Goal: Information Seeking & Learning: Find specific fact

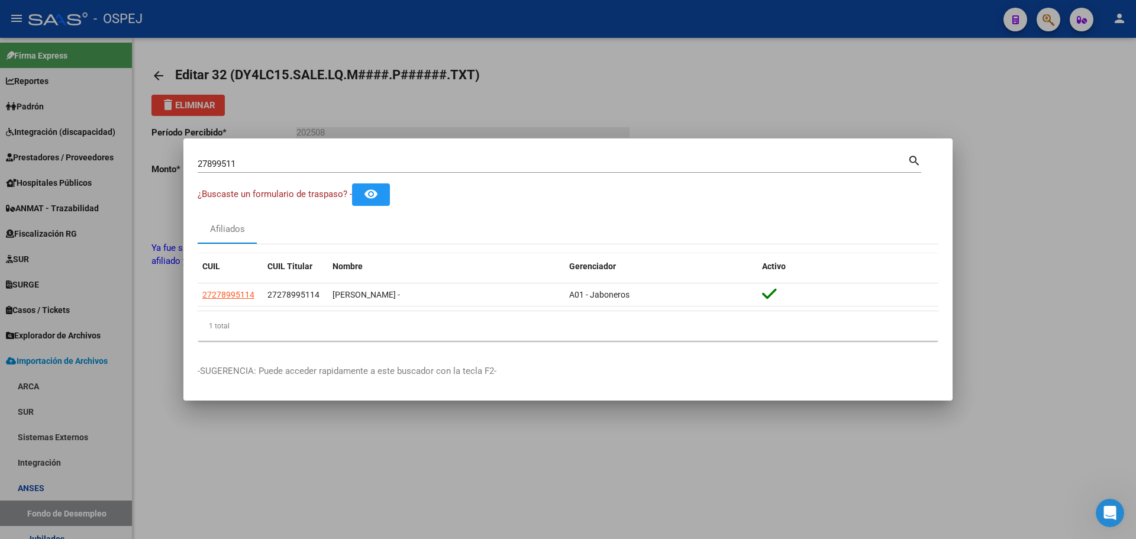
scroll to position [2, 0]
click at [228, 161] on input "27899511" at bounding box center [553, 163] width 710 height 11
paste input "94193132"
type input "94193132"
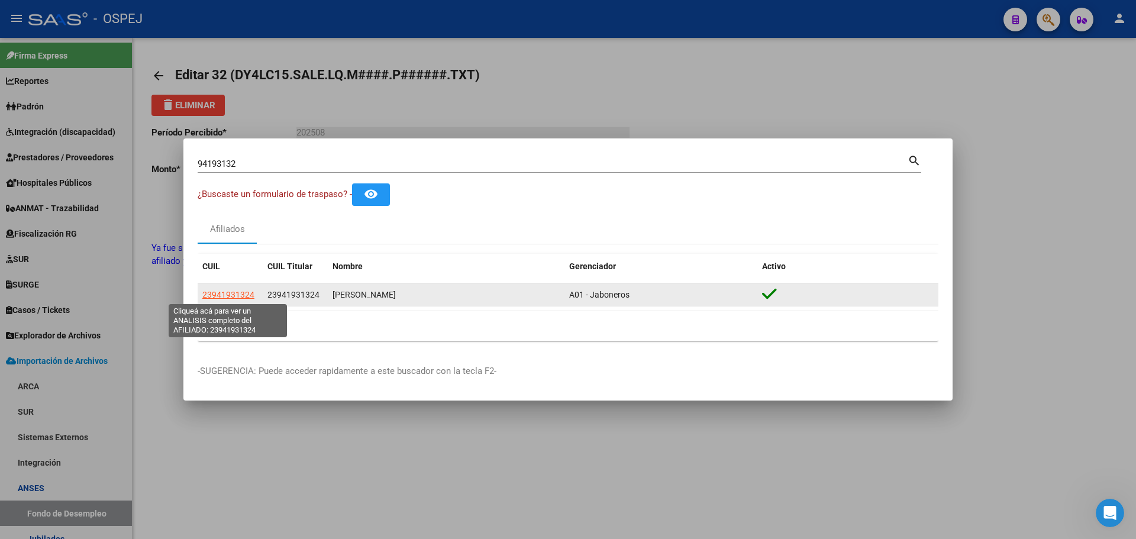
click at [215, 296] on span "23941931324" at bounding box center [228, 294] width 52 height 9
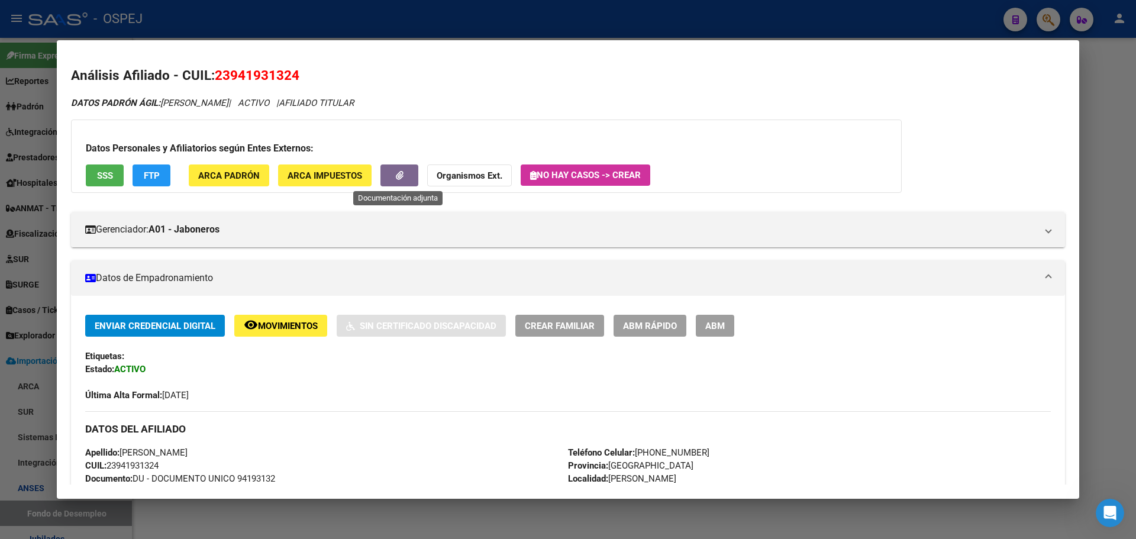
click at [399, 176] on icon "button" at bounding box center [400, 175] width 8 height 9
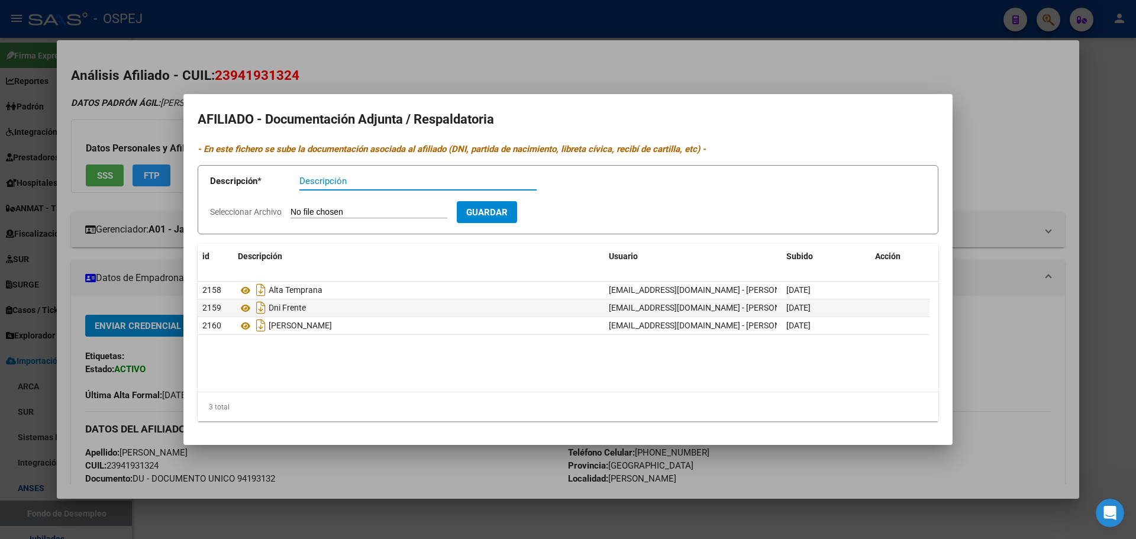
click at [412, 80] on div at bounding box center [568, 269] width 1136 height 539
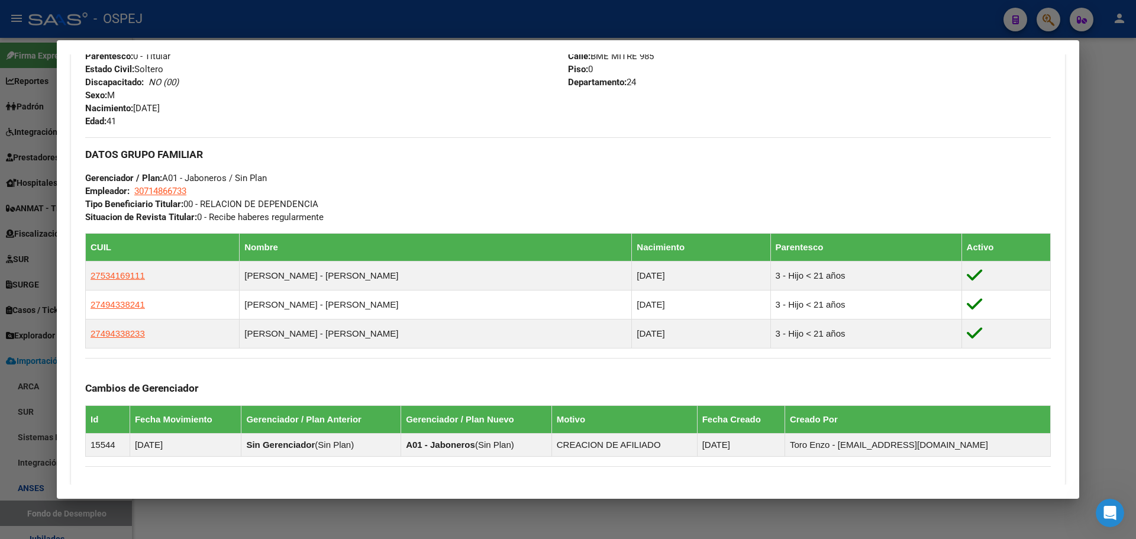
scroll to position [605, 0]
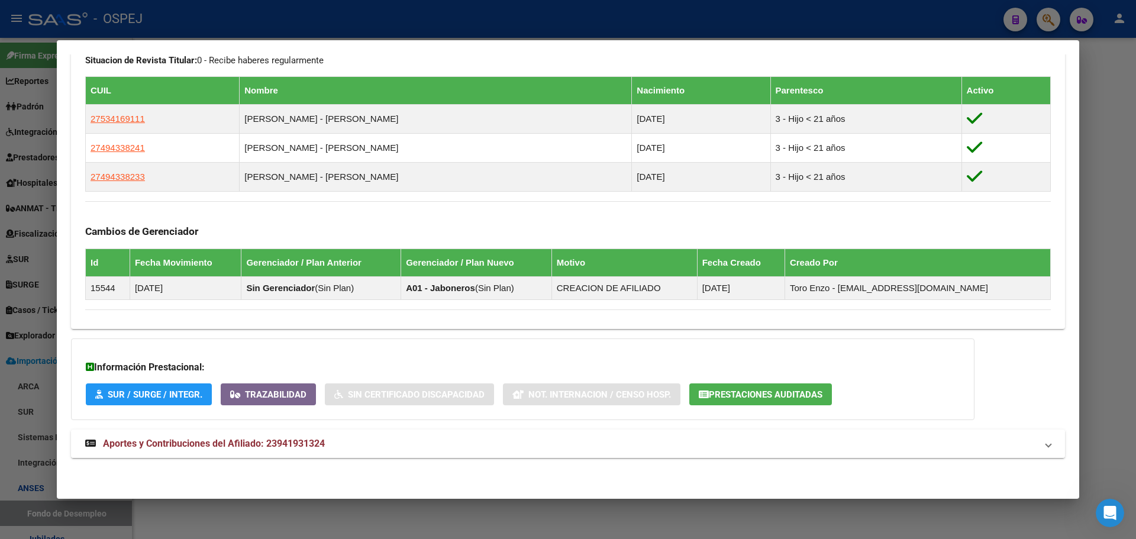
drag, startPoint x: 293, startPoint y: 451, endPoint x: 293, endPoint y: 436, distance: 15.4
click at [293, 451] on mat-expansion-panel-header "Aportes y Contribuciones del Afiliado: 23941931324" at bounding box center [568, 443] width 994 height 28
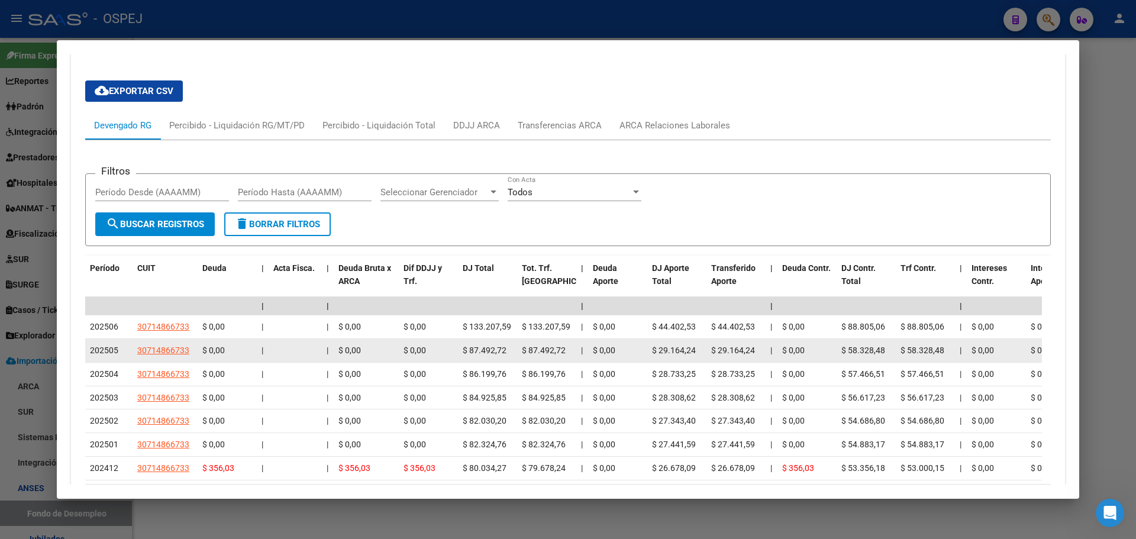
scroll to position [1118, 0]
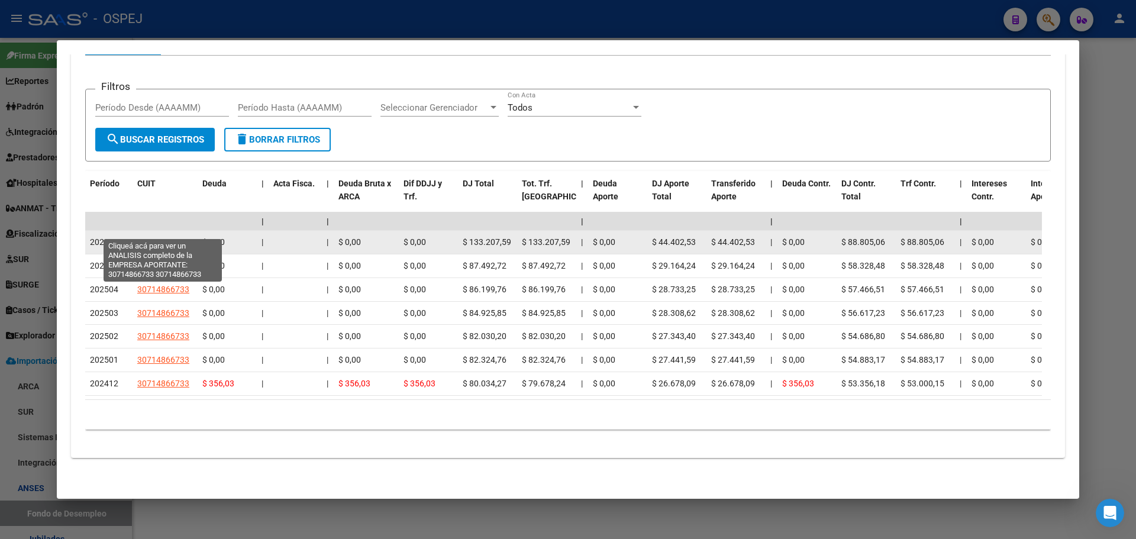
click at [176, 237] on span "30714866733" at bounding box center [163, 241] width 52 height 9
type textarea "30714866733"
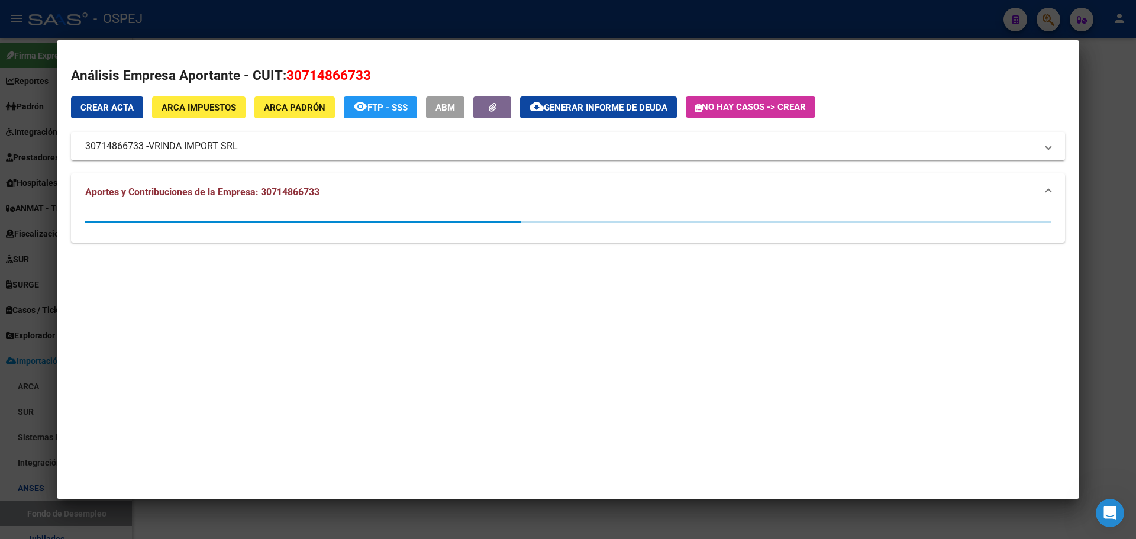
click at [31, 158] on div at bounding box center [568, 269] width 1136 height 539
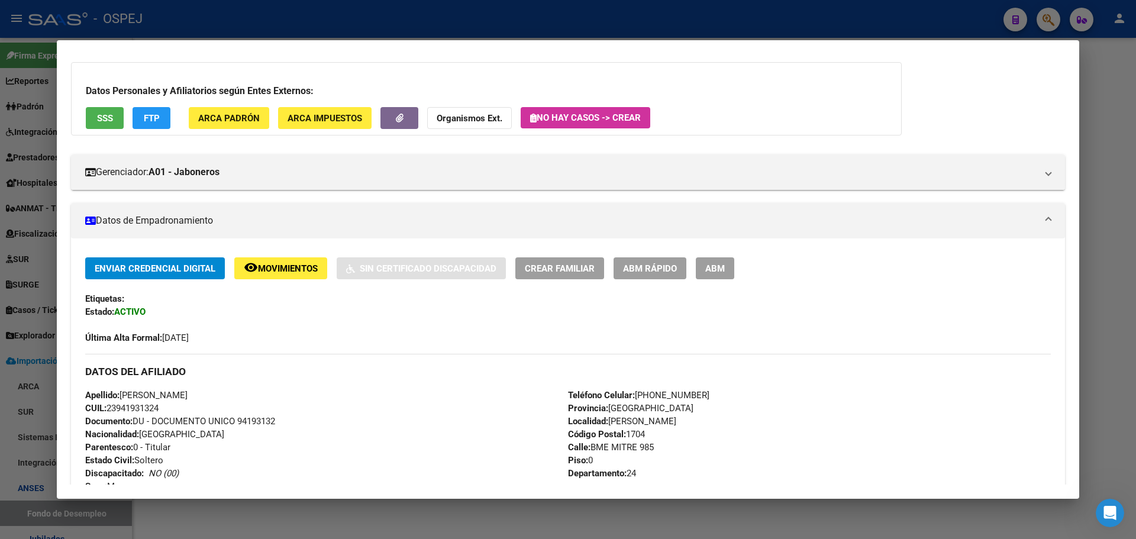
scroll to position [0, 0]
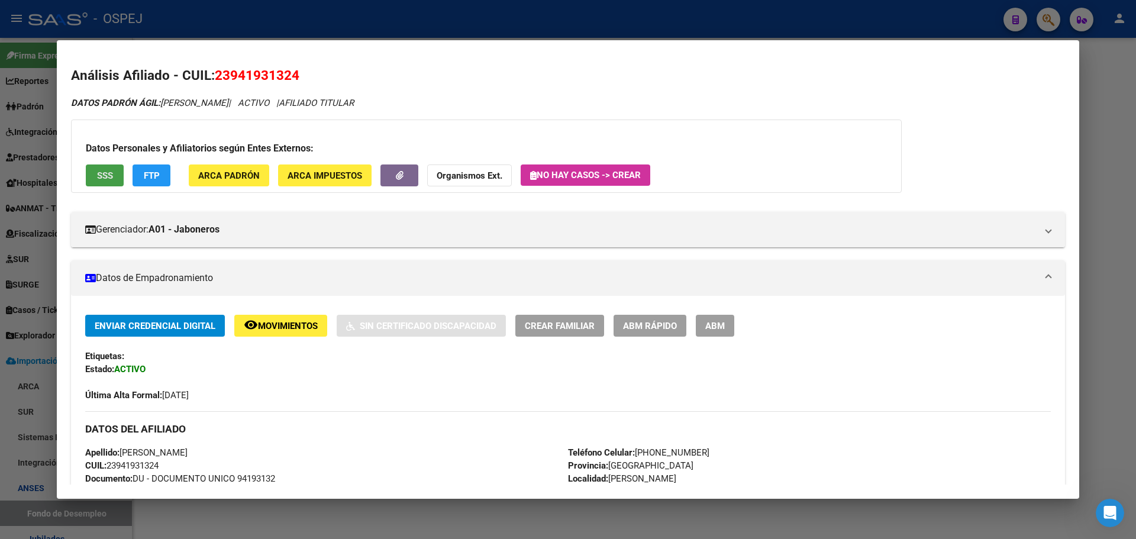
click at [95, 174] on button "SSS" at bounding box center [105, 175] width 38 height 22
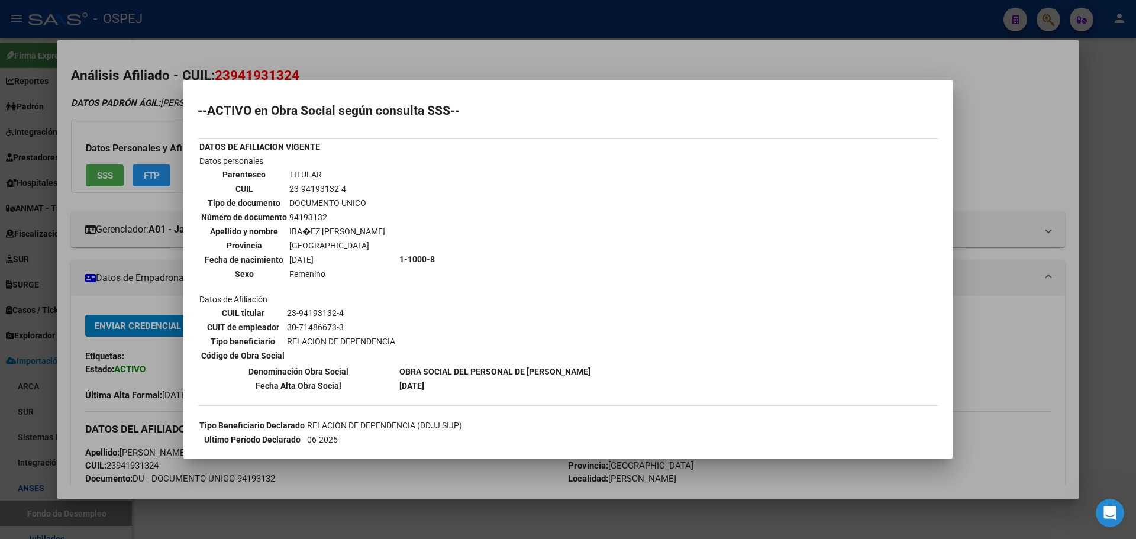
click at [119, 217] on div at bounding box center [568, 269] width 1136 height 539
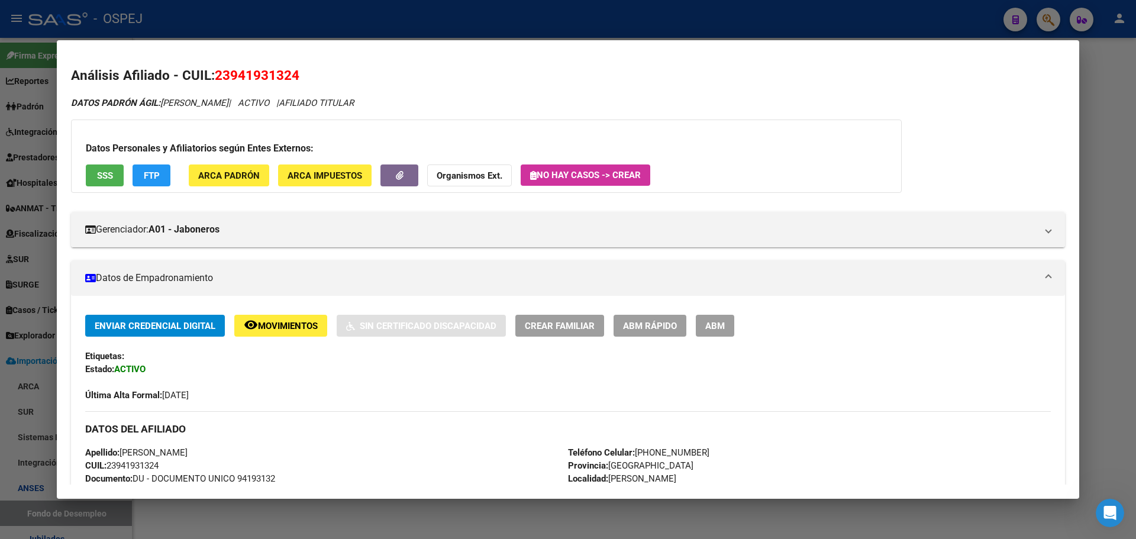
click at [258, 81] on span "23941931324" at bounding box center [257, 74] width 85 height 15
click at [257, 81] on span "23941931324" at bounding box center [257, 74] width 85 height 15
drag, startPoint x: 257, startPoint y: 81, endPoint x: 265, endPoint y: 82, distance: 8.3
drag, startPoint x: 265, startPoint y: 82, endPoint x: 267, endPoint y: 70, distance: 11.4
click at [267, 70] on span "23941931324" at bounding box center [257, 74] width 85 height 15
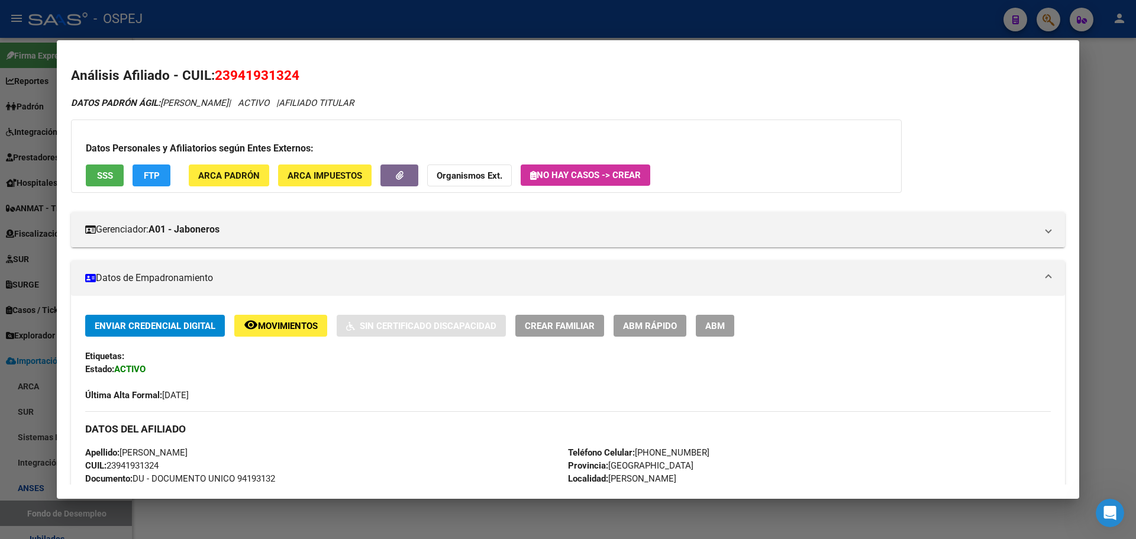
click at [267, 70] on span "23941931324" at bounding box center [257, 74] width 85 height 15
copy span "23941931324"
click at [489, 182] on button "Organismos Ext." at bounding box center [469, 175] width 85 height 22
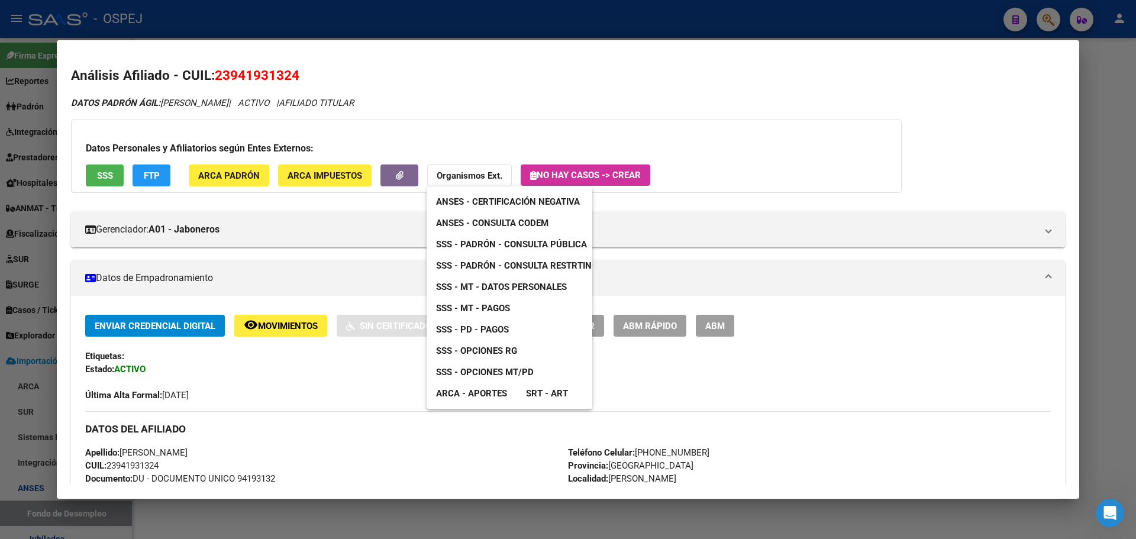
click at [495, 215] on link "ANSES - Consulta CODEM" at bounding box center [491, 222] width 131 height 21
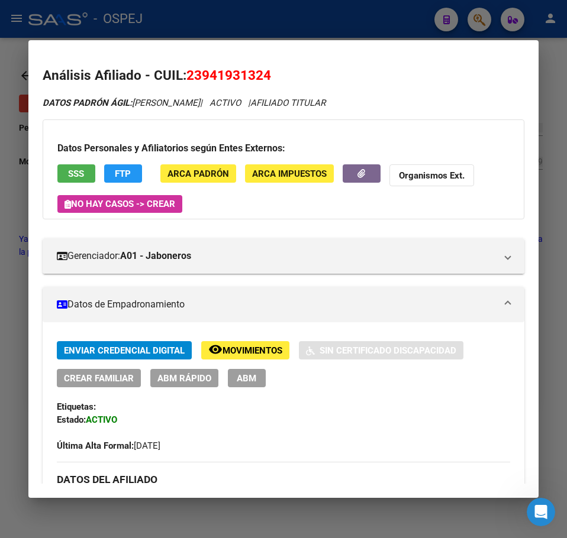
copy span "23941931324"
drag, startPoint x: 135, startPoint y: 105, endPoint x: 257, endPoint y: 112, distance: 122.0
copy span "[PERSON_NAME]"
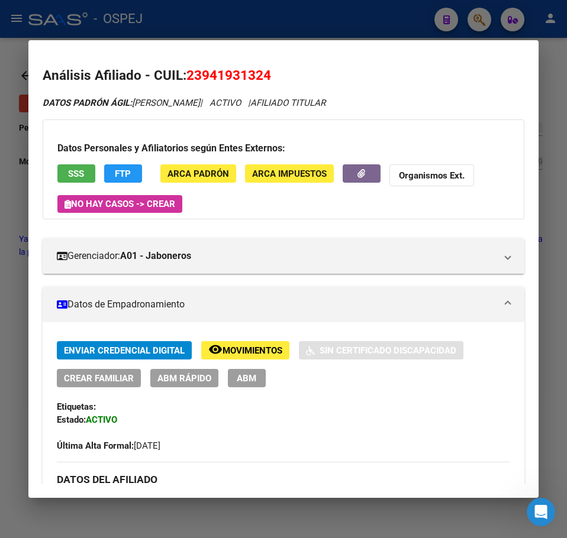
drag, startPoint x: 257, startPoint y: 103, endPoint x: 133, endPoint y: 109, distance: 123.7
click at [133, 109] on div "DATOS PADRÓN ÁGIL: [PERSON_NAME] | ACTIVO | AFILIADO TITULAR" at bounding box center [283, 103] width 481 height 14
